Goal: Information Seeking & Learning: Learn about a topic

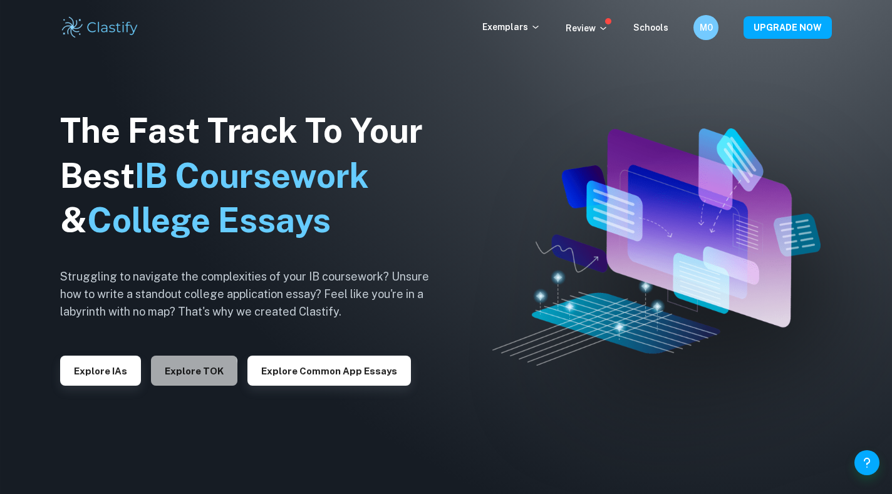
click at [170, 373] on button "Explore TOK" at bounding box center [194, 371] width 86 height 30
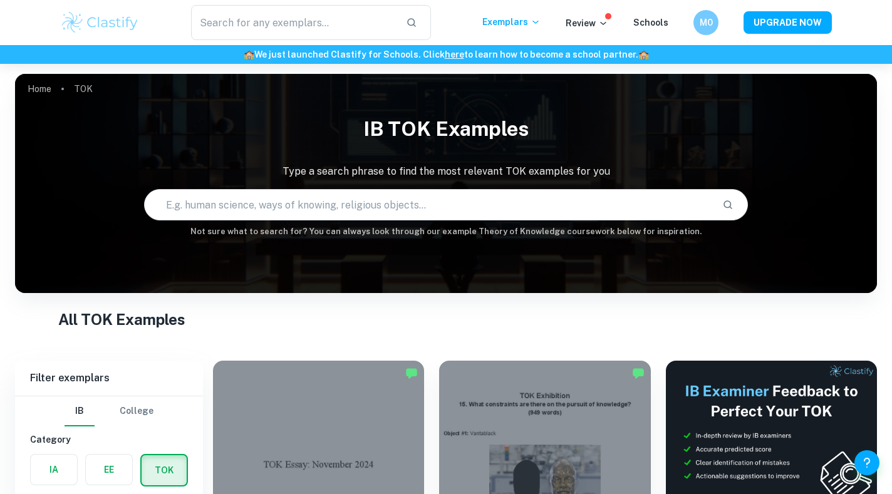
click at [271, 198] on input "text" at bounding box center [428, 204] width 567 height 35
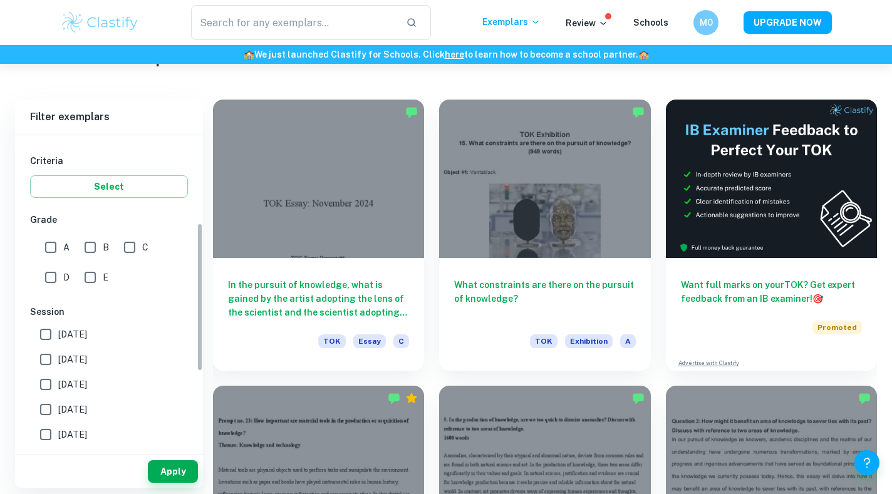
scroll to position [202, 0]
click at [41, 244] on input "A" at bounding box center [50, 246] width 25 height 25
checkbox input "true"
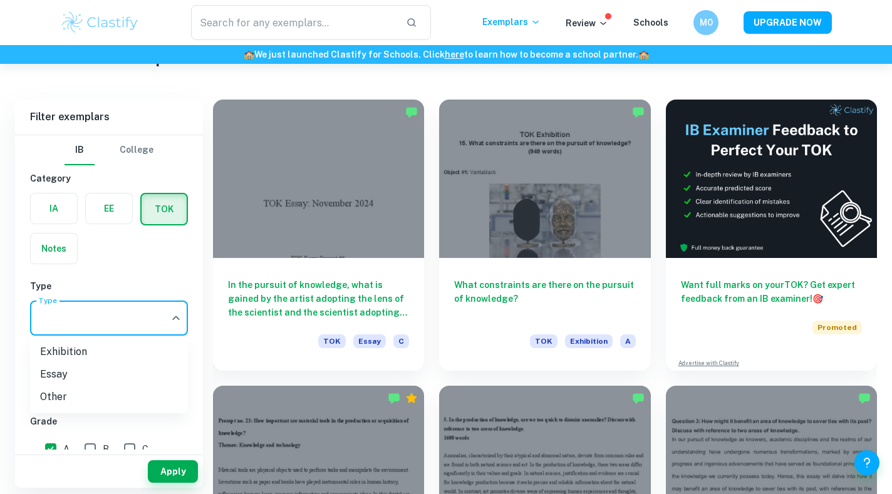
click at [101, 297] on body "We value your privacy We use cookies to enhance your browsing experience, serve…" at bounding box center [446, 50] width 892 height 494
click at [102, 377] on li "Essay" at bounding box center [109, 374] width 158 height 23
type input "Essay"
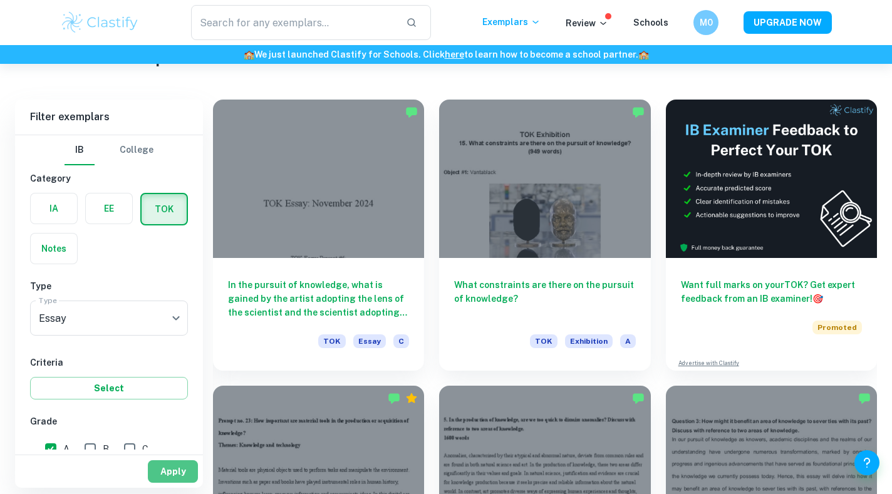
click at [174, 473] on button "Apply" at bounding box center [173, 471] width 50 height 23
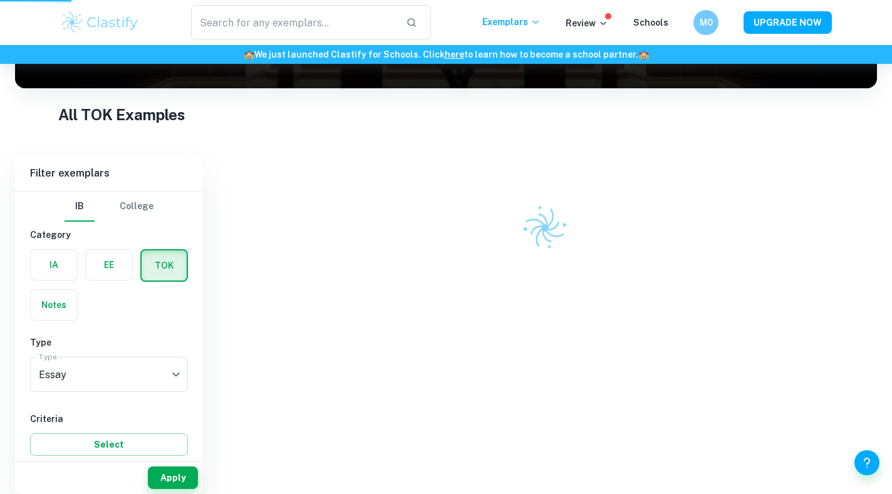
scroll to position [205, 0]
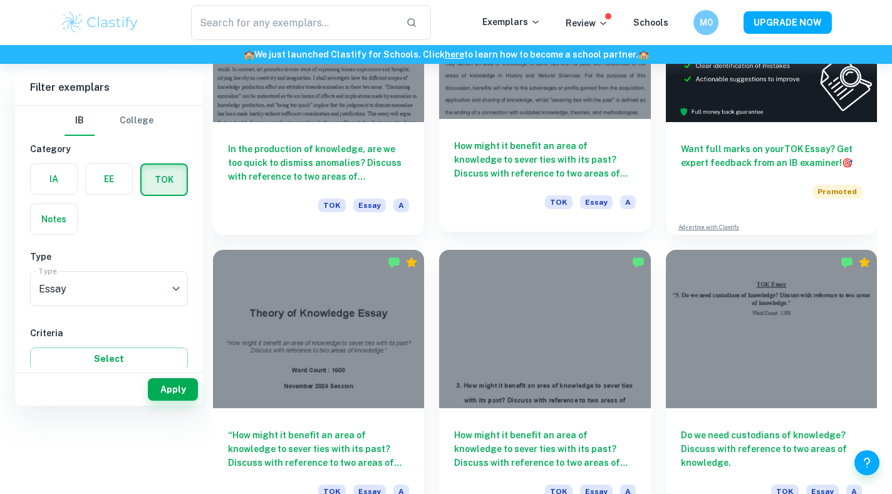
scroll to position [263, 0]
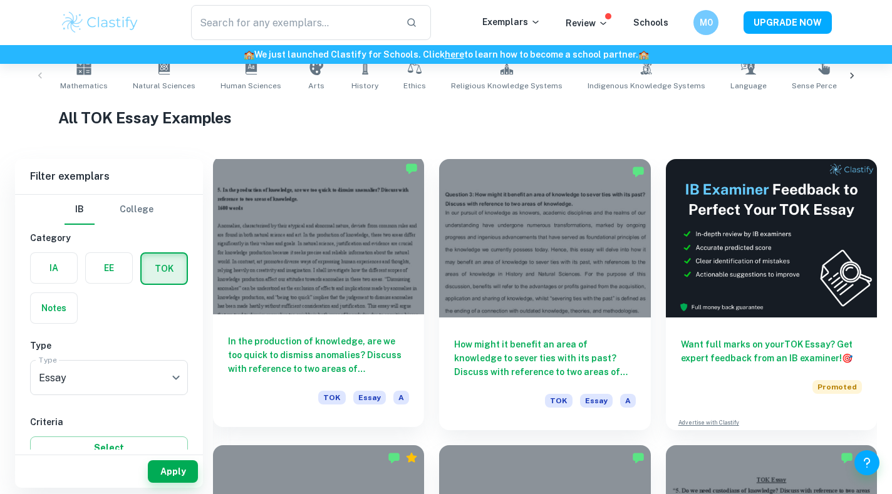
click at [316, 279] on div at bounding box center [318, 235] width 211 height 159
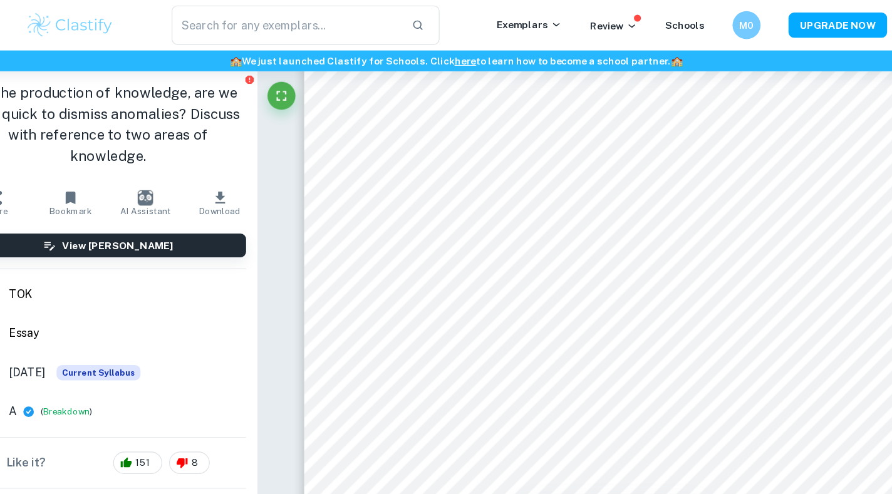
scroll to position [121, 0]
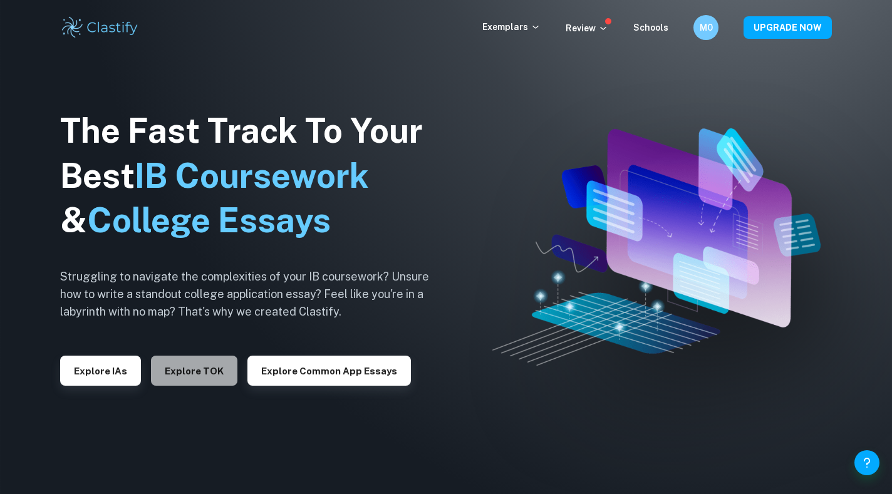
click at [209, 372] on button "Explore TOK" at bounding box center [194, 371] width 86 height 30
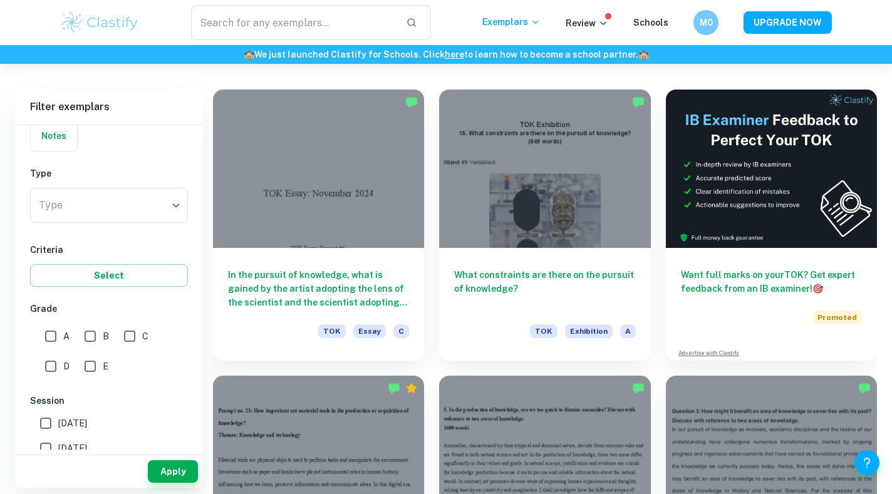
scroll to position [340, 0]
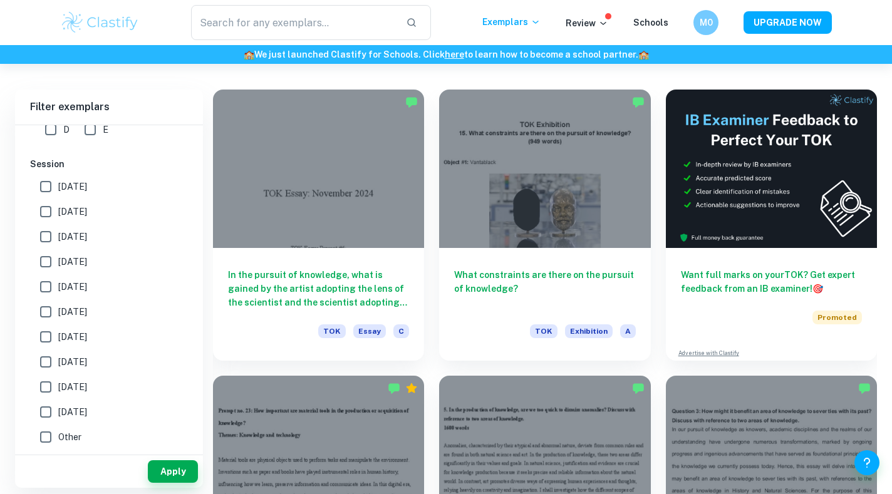
click at [50, 177] on input "[DATE]" at bounding box center [45, 186] width 25 height 25
checkbox input "true"
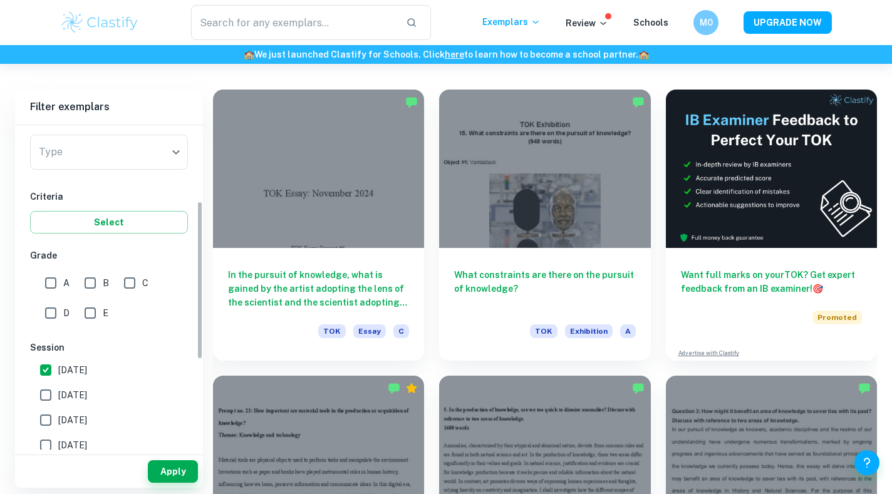
scroll to position [0, 0]
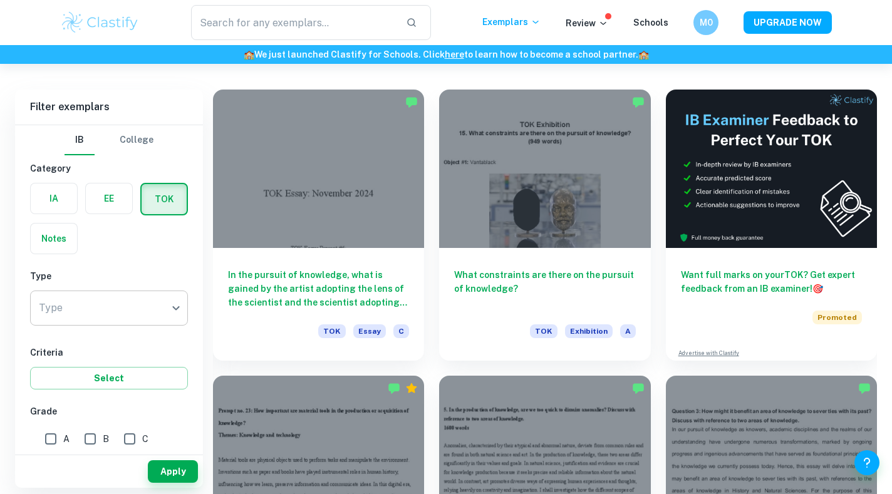
click at [136, 287] on body "We value your privacy We use cookies to enhance your browsing experience, serve…" at bounding box center [446, 40] width 892 height 494
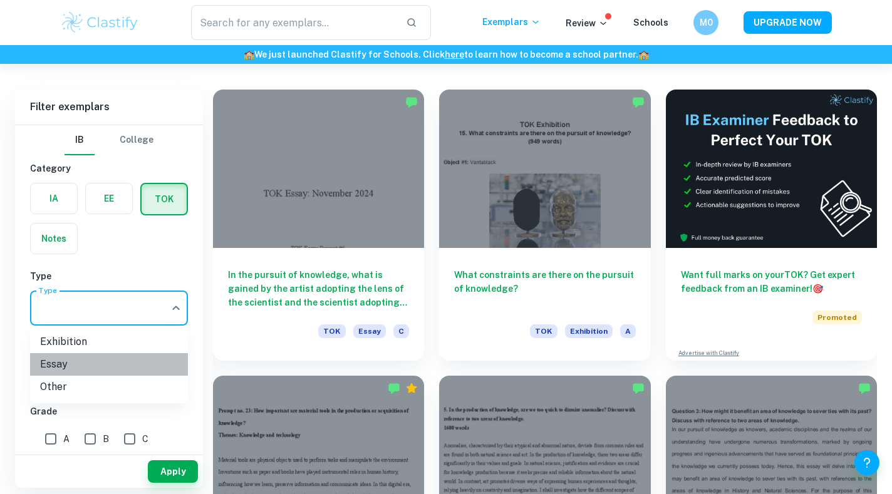
click at [138, 375] on li "Essay" at bounding box center [109, 364] width 158 height 23
type input "Essay"
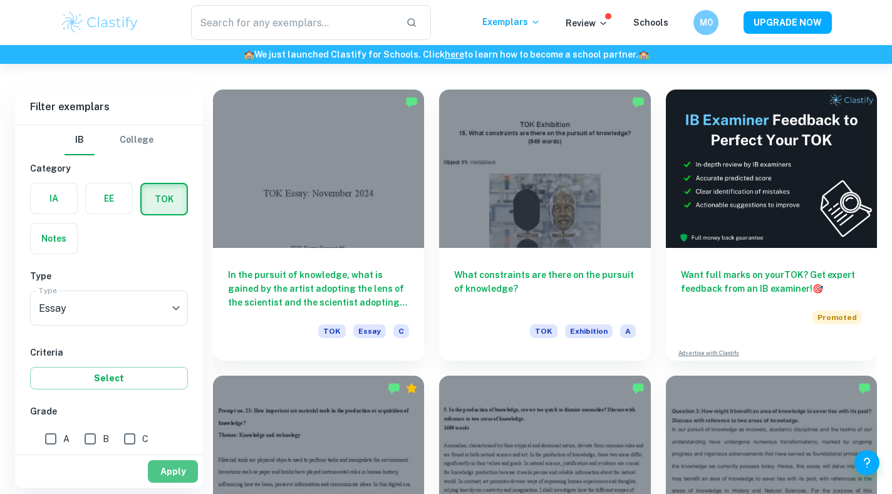
click at [170, 471] on button "Apply" at bounding box center [173, 471] width 50 height 23
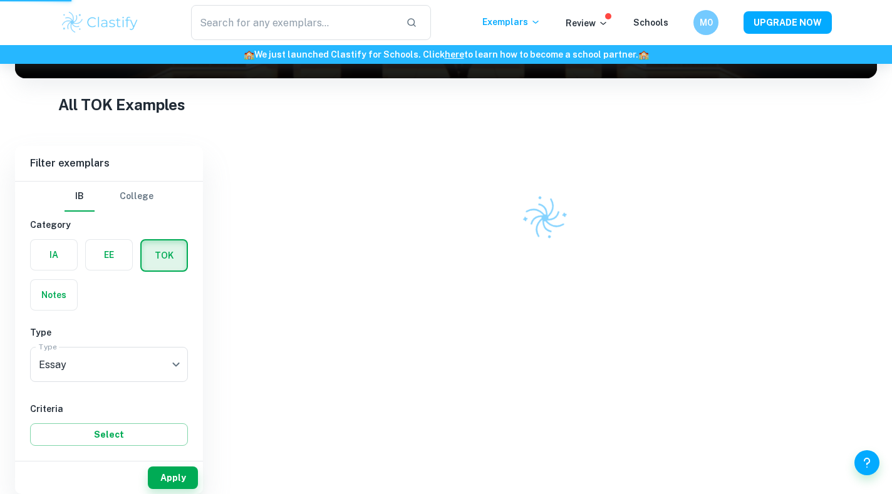
scroll to position [215, 0]
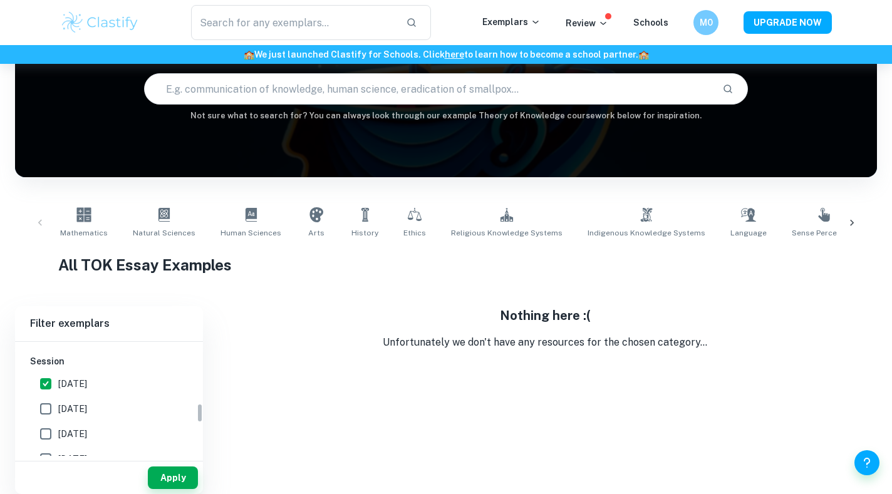
scroll to position [360, 0]
click at [48, 386] on input "[DATE]" at bounding box center [45, 383] width 25 height 25
checkbox input "false"
click at [189, 485] on button "Apply" at bounding box center [173, 478] width 50 height 23
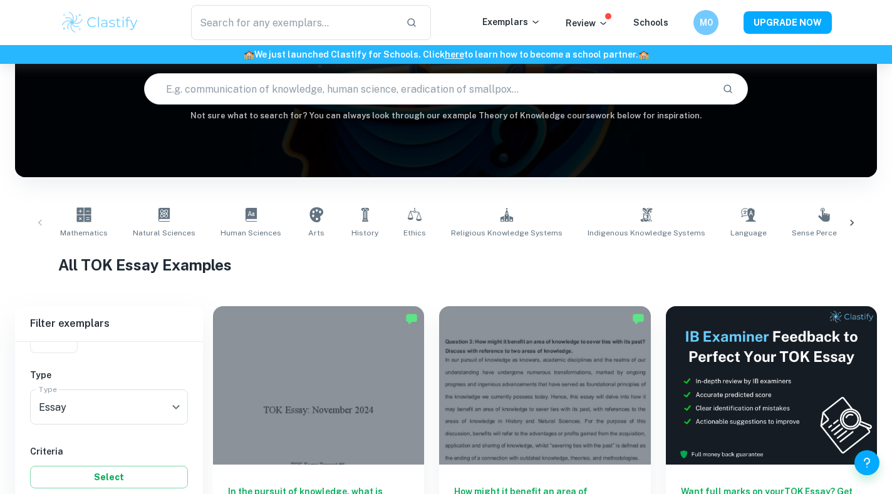
scroll to position [336, 0]
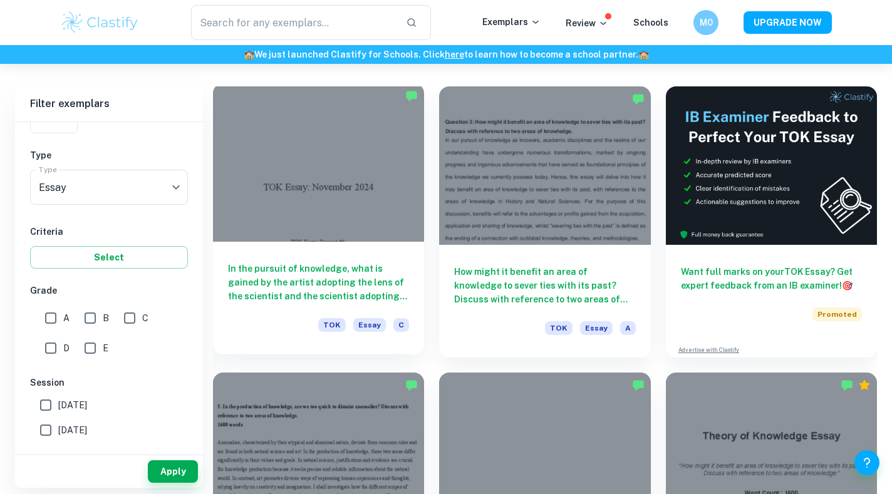
click at [378, 301] on h6 "In the pursuit of knowledge, what is gained by the artist adopting the lens of …" at bounding box center [318, 282] width 181 height 41
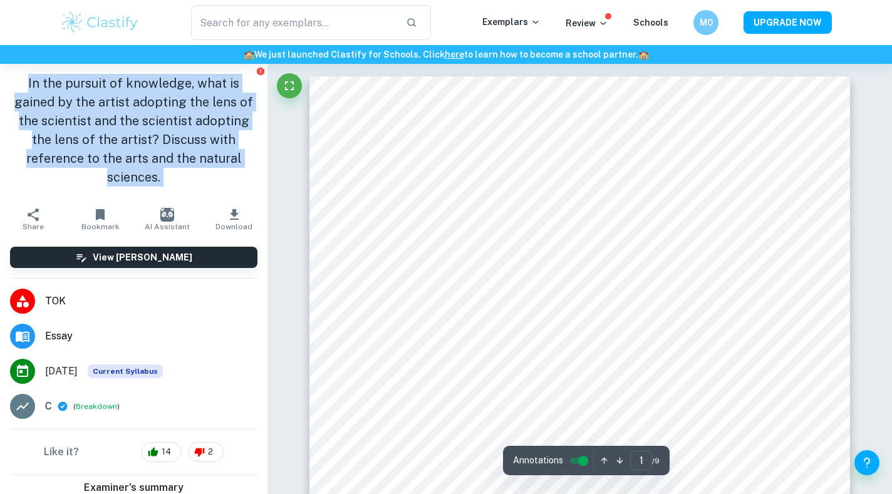
drag, startPoint x: 25, startPoint y: 83, endPoint x: 172, endPoint y: 202, distance: 188.8
click at [172, 202] on aside "In the pursuit of knowledge, what is gained by the artist adopting the lens of …" at bounding box center [134, 279] width 268 height 430
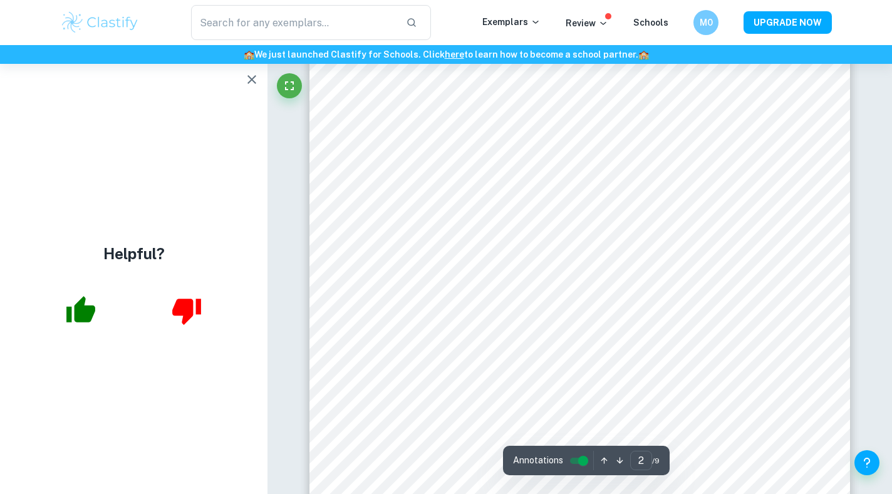
type input "1"
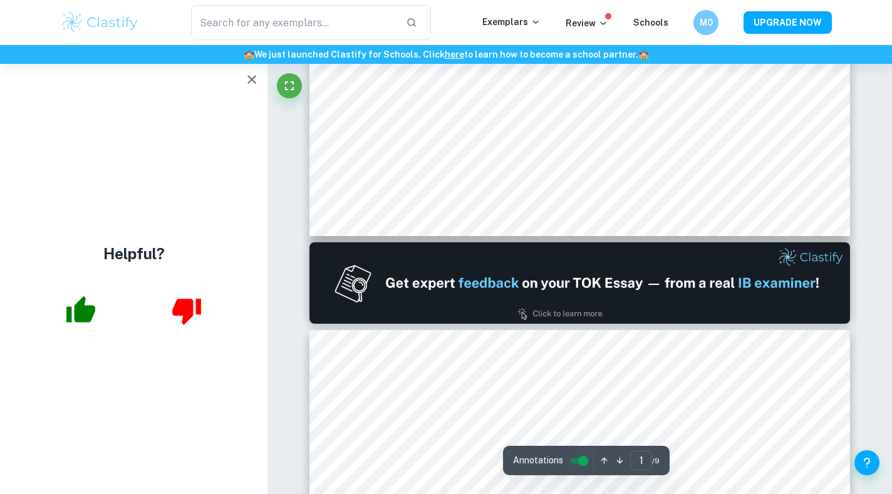
scroll to position [232, 0]
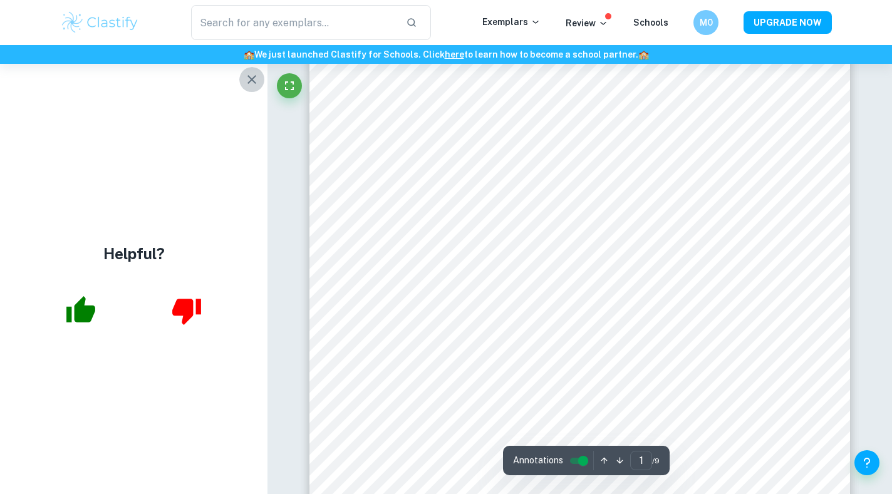
click at [254, 78] on icon "button" at bounding box center [251, 79] width 15 height 15
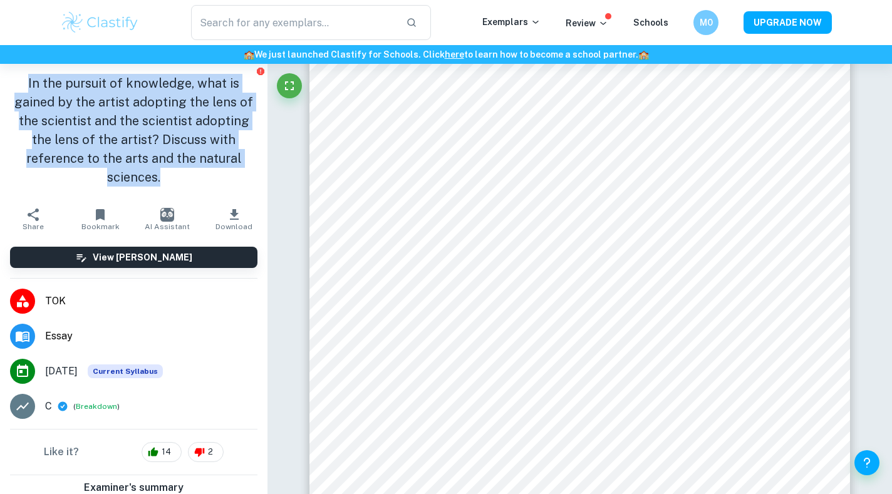
drag, startPoint x: 24, startPoint y: 77, endPoint x: 175, endPoint y: 182, distance: 184.2
click at [175, 182] on h1 "In the pursuit of knowledge, what is gained by the artist adopting the lens of …" at bounding box center [133, 130] width 247 height 113
copy h1 "In the pursuit of knowledge, what is gained by the artist adopting the lens of …"
click at [107, 20] on img at bounding box center [100, 22] width 80 height 25
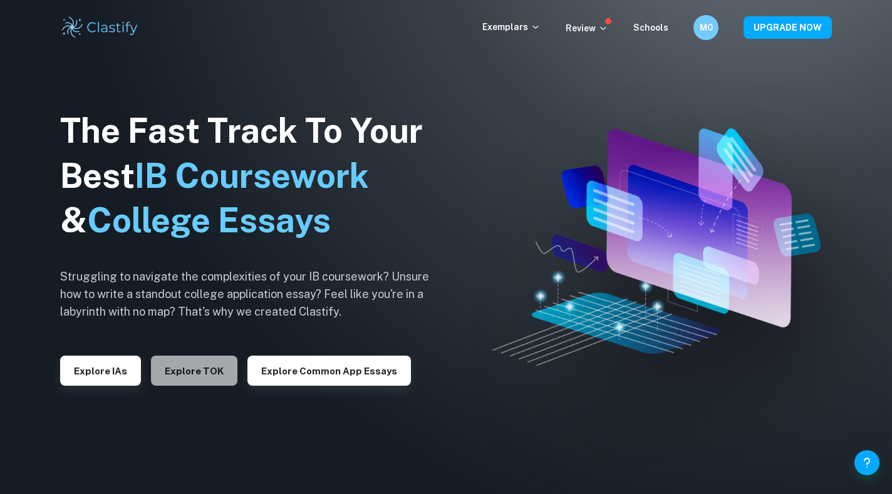
click at [172, 386] on button "Explore TOK" at bounding box center [194, 371] width 86 height 30
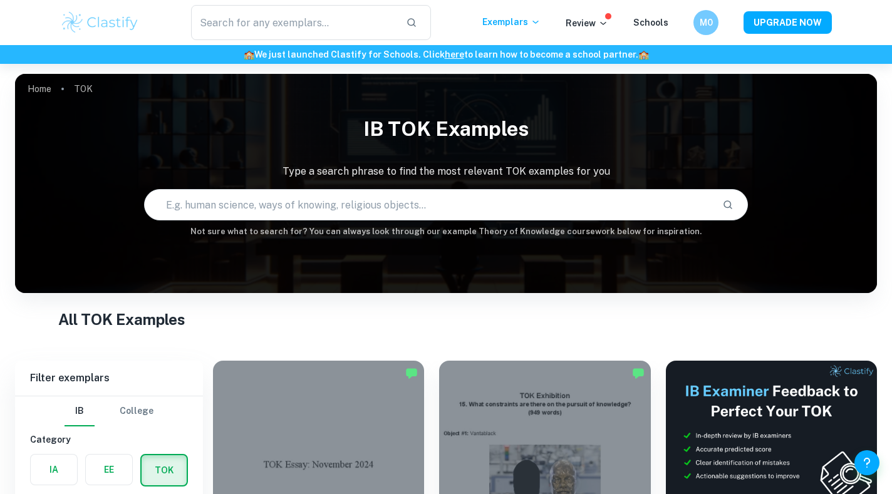
click at [306, 203] on input "text" at bounding box center [428, 204] width 567 height 35
paste input "In the pursuit of knowledge, what is gained by the artist adopting the lens of …"
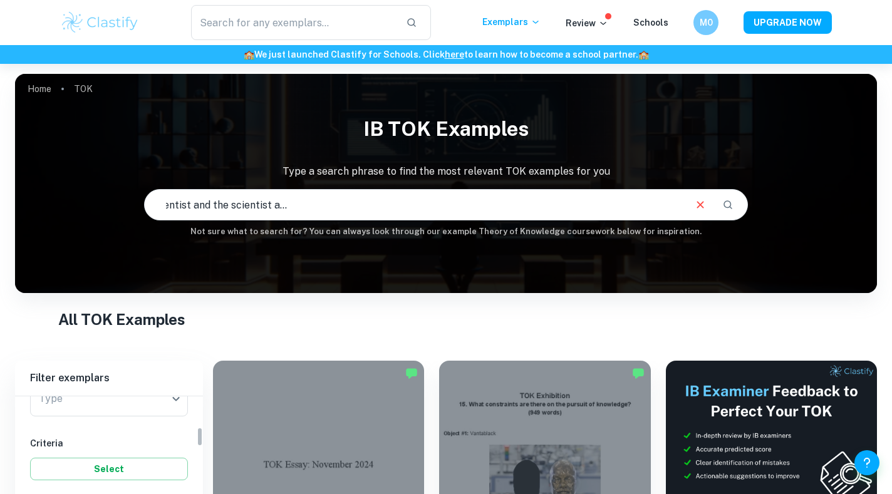
scroll to position [182, 0]
type input "In the pursuit of knowledge, what is gained by the artist adopting the lens of …"
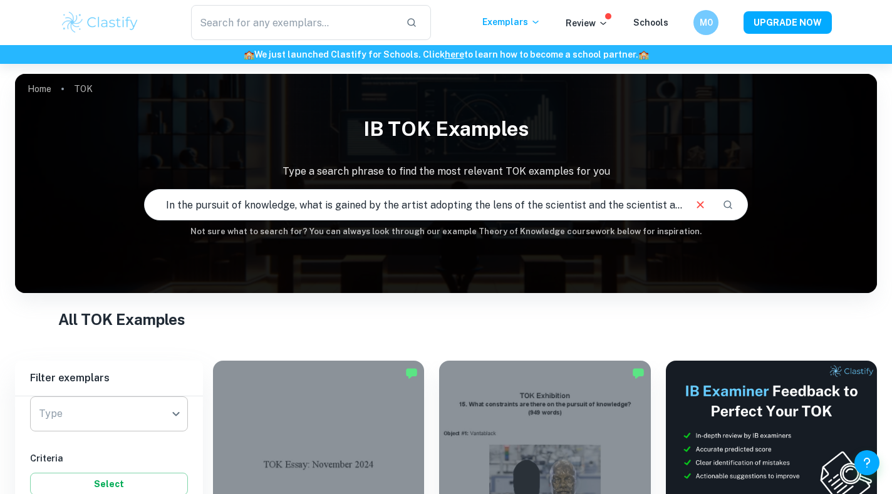
click at [91, 405] on body "We value your privacy We use cookies to enhance your browsing experience, serve…" at bounding box center [446, 311] width 892 height 494
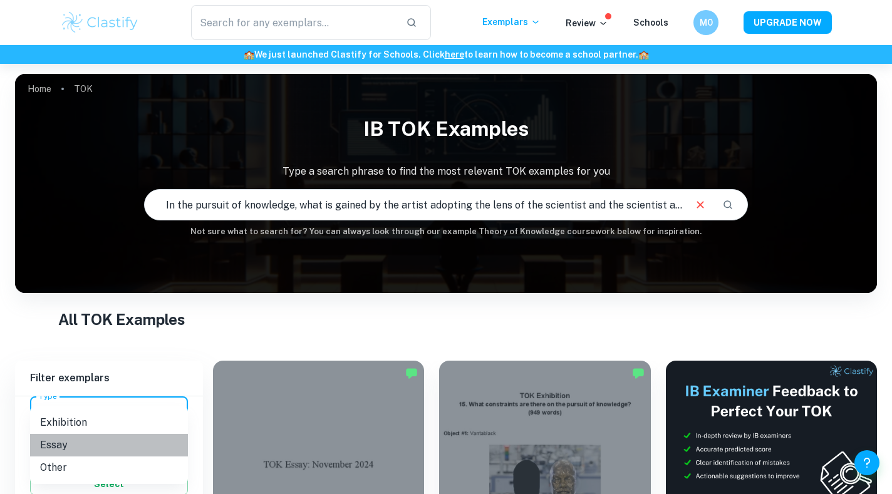
click at [91, 453] on li "Essay" at bounding box center [109, 445] width 158 height 23
type input "Essay"
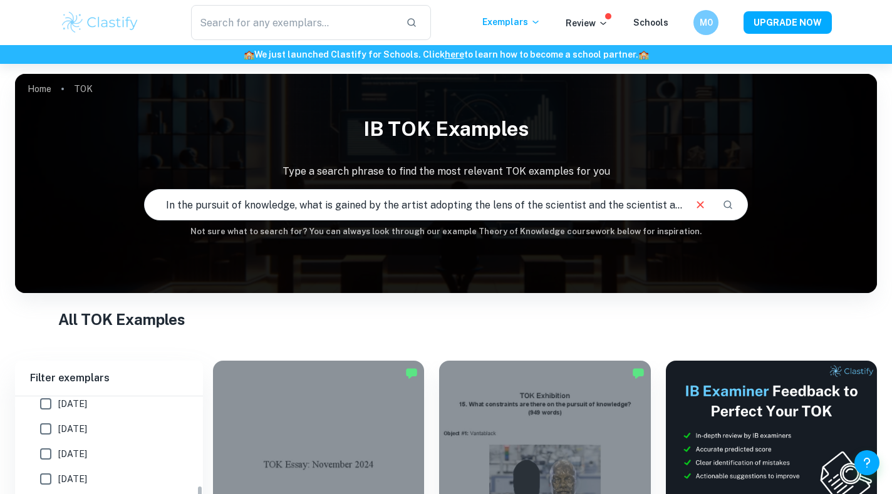
scroll to position [519, 0]
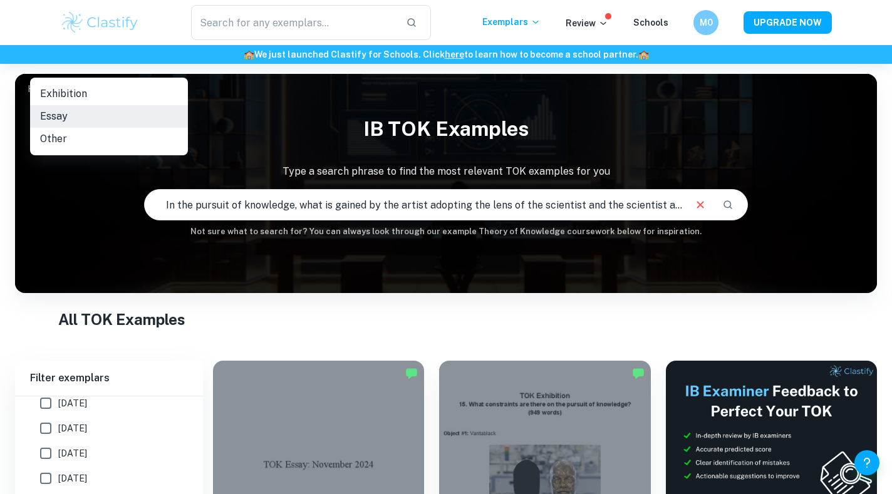
click at [719, 204] on div at bounding box center [446, 247] width 892 height 494
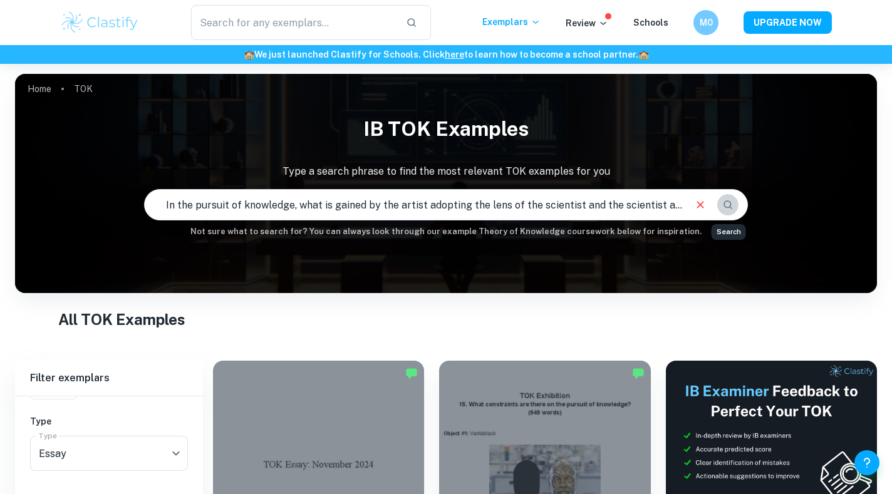
click at [726, 202] on icon "Search" at bounding box center [728, 204] width 9 height 9
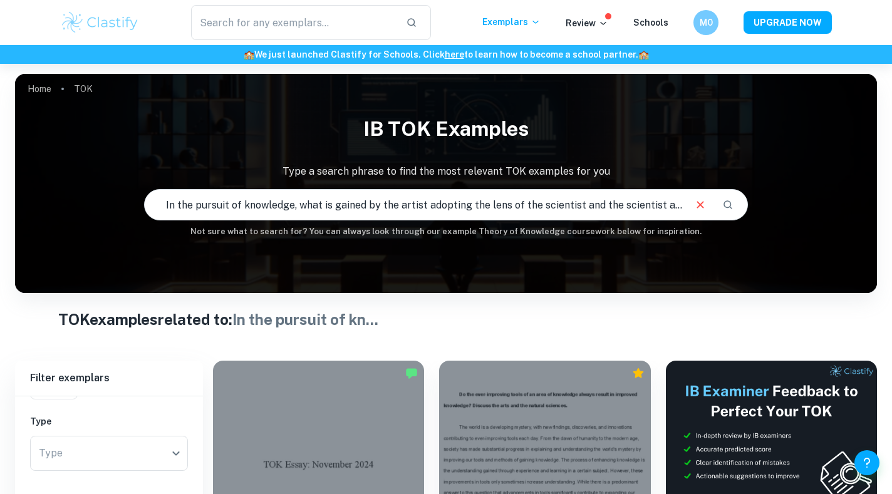
drag, startPoint x: 153, startPoint y: 204, endPoint x: 218, endPoint y: 222, distance: 67.8
click at [218, 222] on div "IB TOK examples Type a search phrase to find the most relevant TOK examples for…" at bounding box center [446, 173] width 862 height 129
click at [460, 318] on h1 "TOK examples related to: In the pursuit of kn ..." at bounding box center [446, 319] width 776 height 23
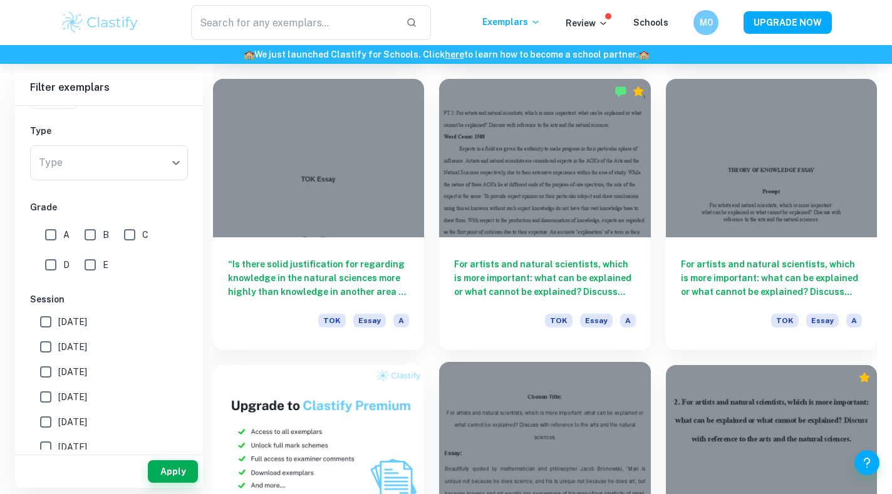
scroll to position [561, 0]
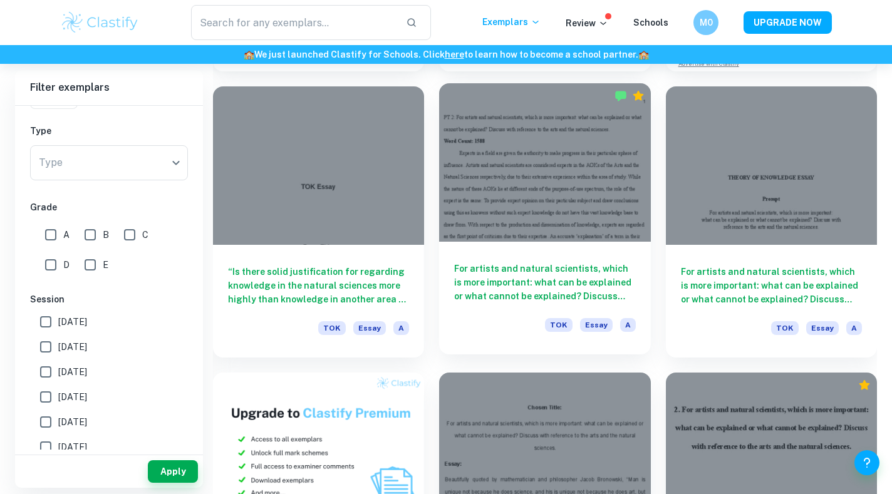
click at [497, 254] on div "For artists and natural scientists, which is more important: what can be explai…" at bounding box center [544, 298] width 211 height 113
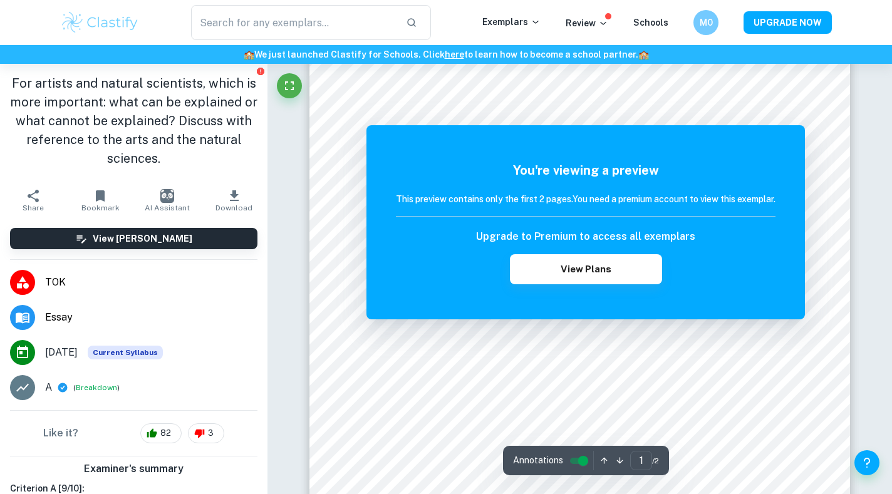
scroll to position [84, 0]
